Goal: Transaction & Acquisition: Obtain resource

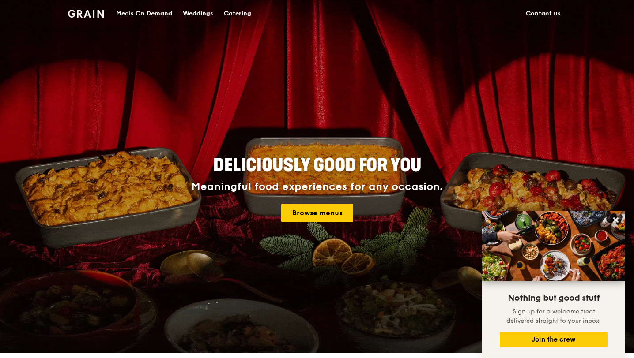
click at [244, 15] on div "Catering" at bounding box center [237, 13] width 27 height 26
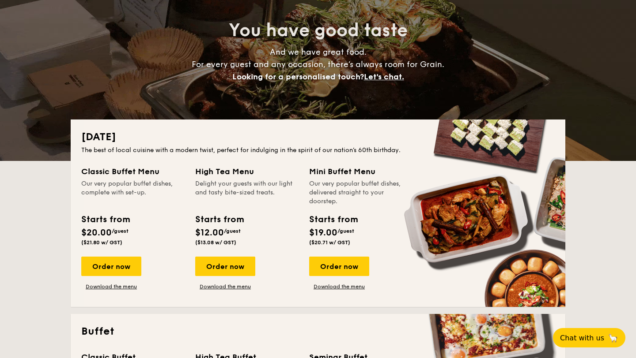
scroll to position [87, 0]
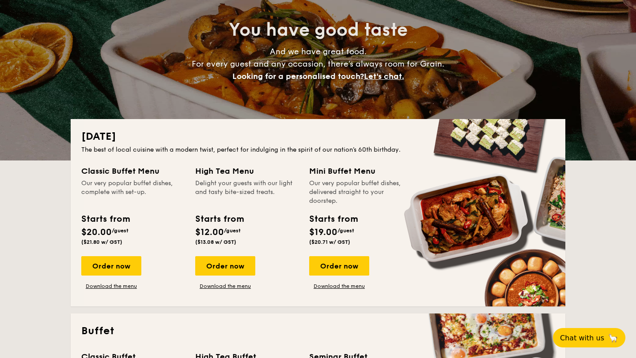
click at [131, 292] on div "Classic Buffet Menu Our very popular buffet dishes, complete with set-up. Start…" at bounding box center [317, 230] width 473 height 131
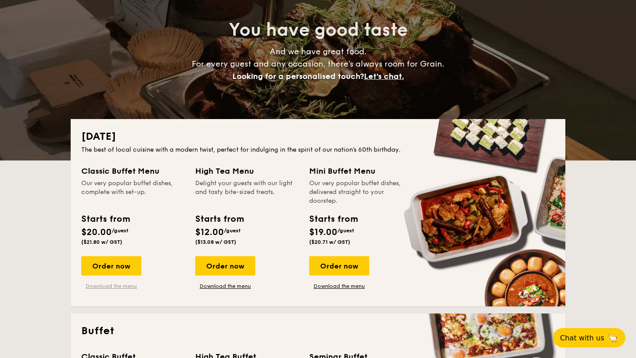
click at [130, 289] on link "Download the menu" at bounding box center [111, 286] width 60 height 7
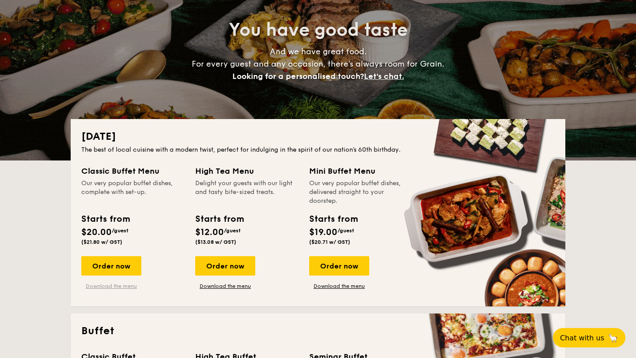
click at [117, 288] on link "Download the menu" at bounding box center [111, 286] width 60 height 7
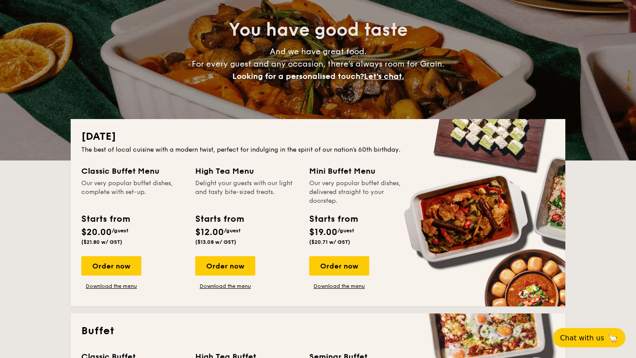
click at [324, 281] on div "Order now Download the menu" at bounding box center [339, 273] width 60 height 34
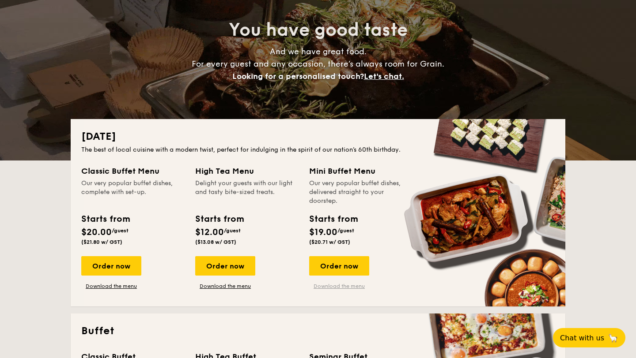
click at [325, 283] on link "Download the menu" at bounding box center [339, 286] width 60 height 7
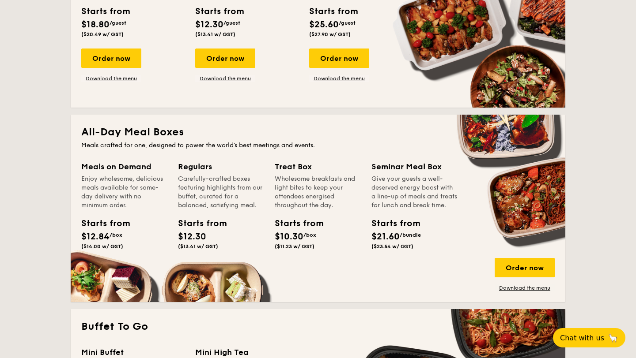
scroll to position [473, 0]
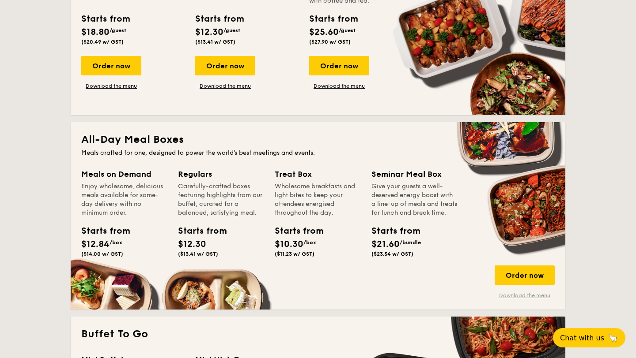
click at [533, 294] on link "Download the menu" at bounding box center [524, 295] width 60 height 7
